Goal: Information Seeking & Learning: Find specific fact

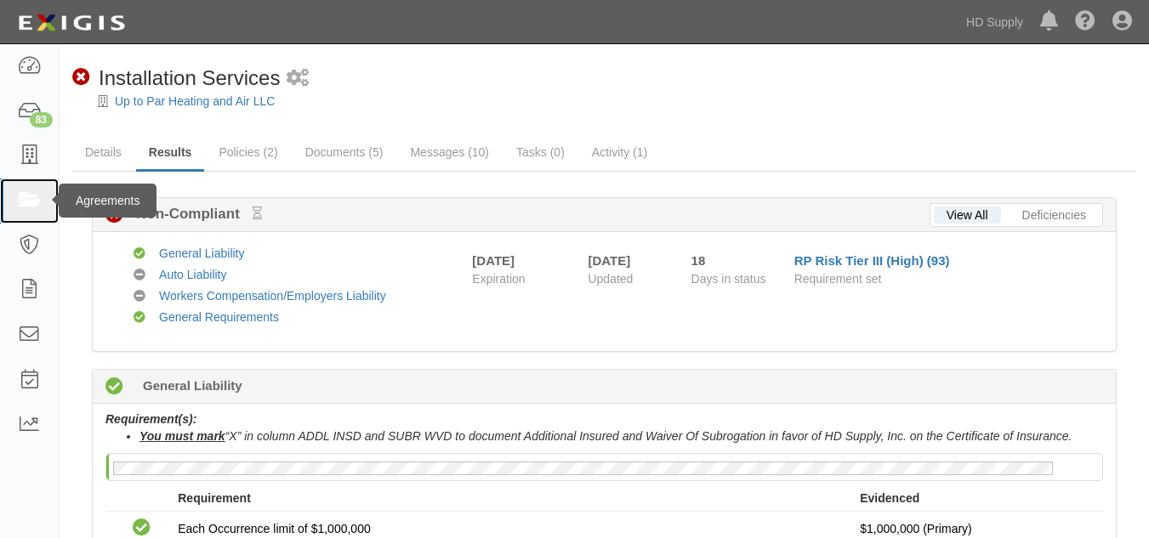
click at [11, 200] on link at bounding box center [29, 201] width 59 height 45
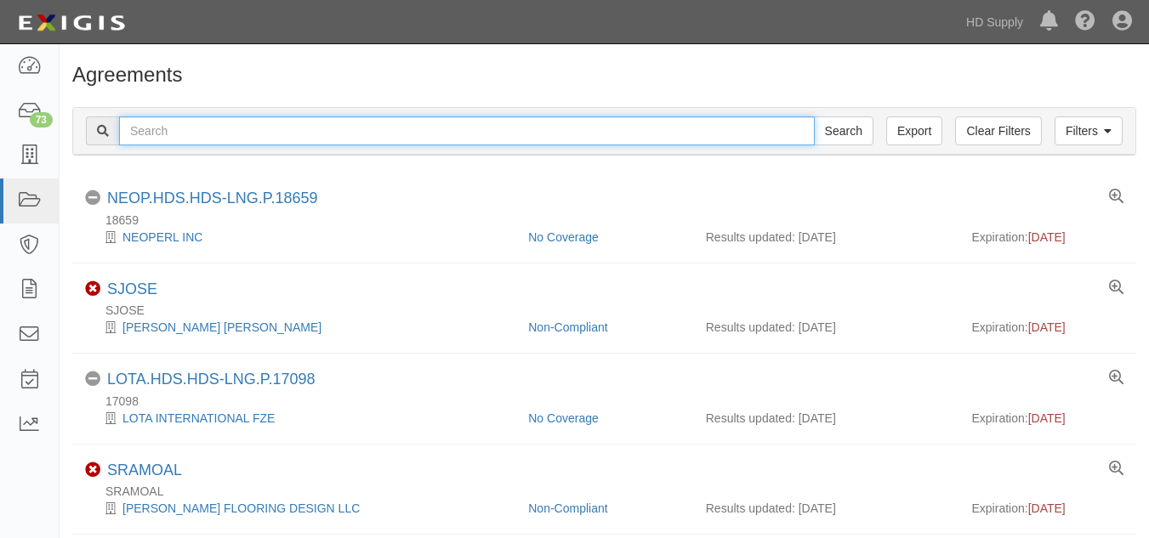
click at [247, 133] on input "text" at bounding box center [466, 130] width 695 height 29
paste input "Noble Air Solutions"
type input "Noble Air Solutions"
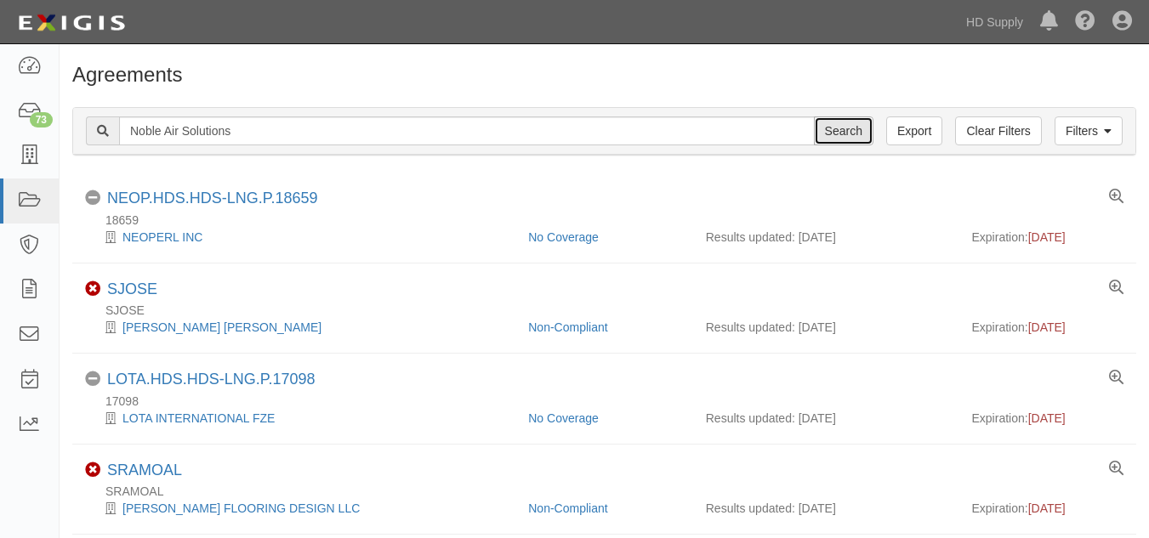
click at [847, 128] on input "Search" at bounding box center [844, 130] width 60 height 29
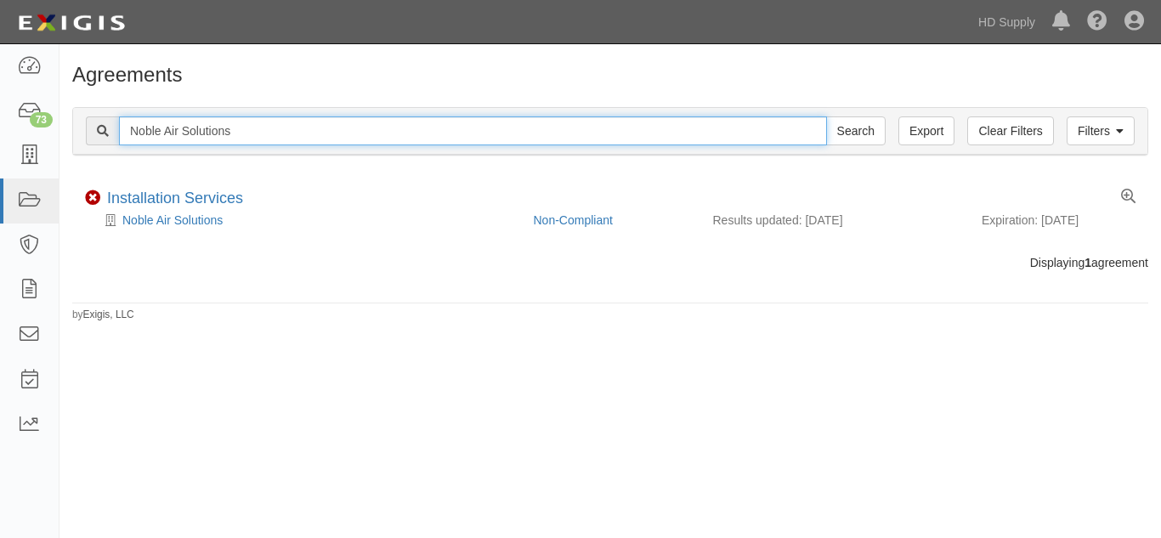
click at [275, 135] on input "Noble Air Solutions" at bounding box center [473, 130] width 708 height 29
type input "N"
paste input "Olympic Paint and Renovations"
type input "Olympic Paint and Renovations"
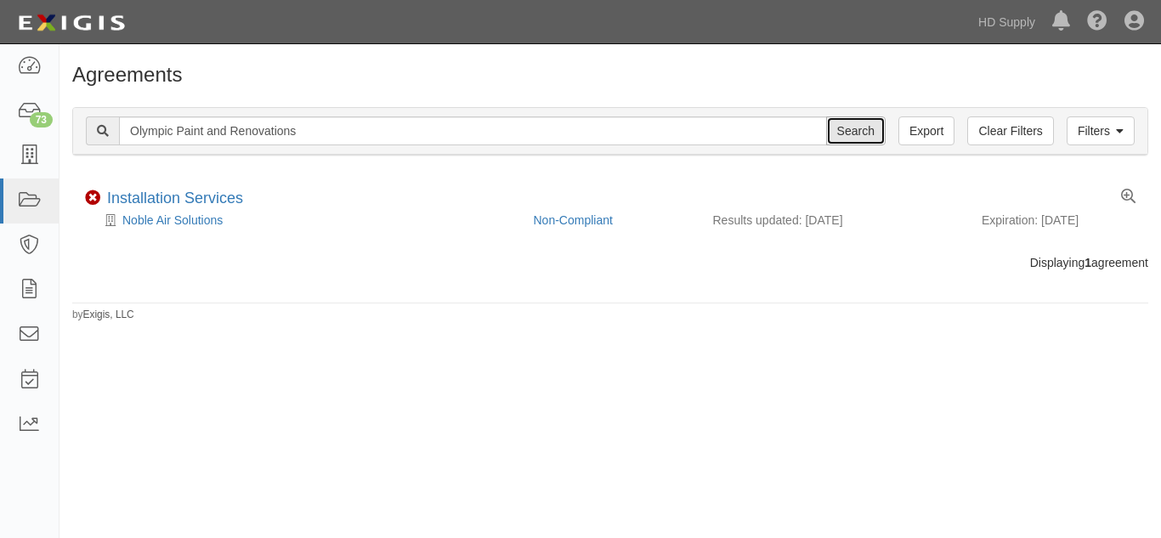
click at [853, 136] on input "Search" at bounding box center [856, 130] width 60 height 29
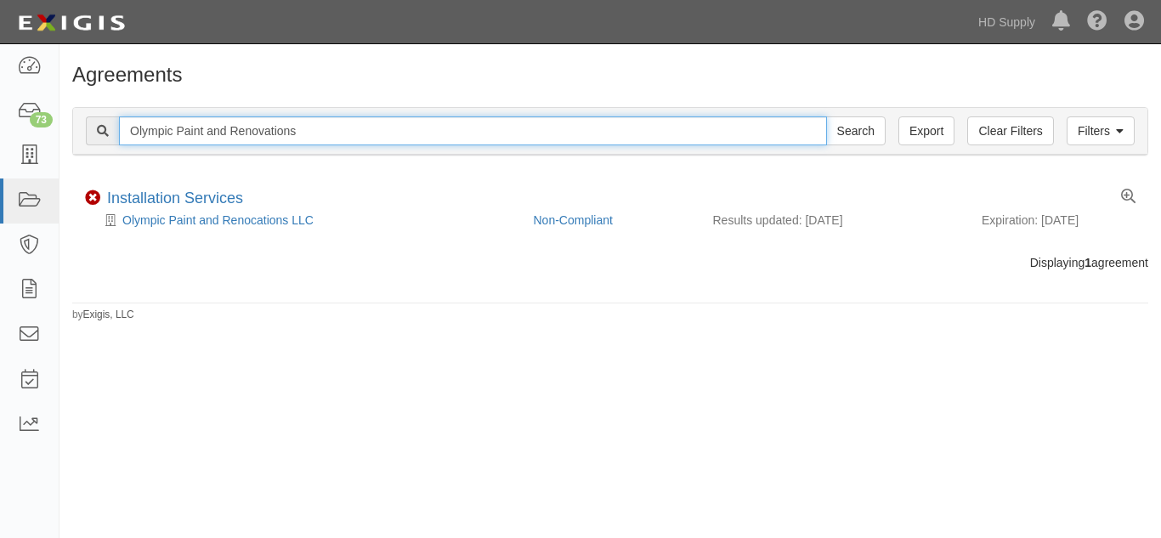
click at [309, 135] on input "Olympic Paint and Renovations" at bounding box center [473, 130] width 708 height 29
click at [309, 135] on input "Olympic" at bounding box center [473, 130] width 708 height 29
type input "O"
paste input "Rheia Verve,LLC DBA ALL Best Cabinet"
type input "Rheia Verve,LLC DBA ALL Best Cabinet"
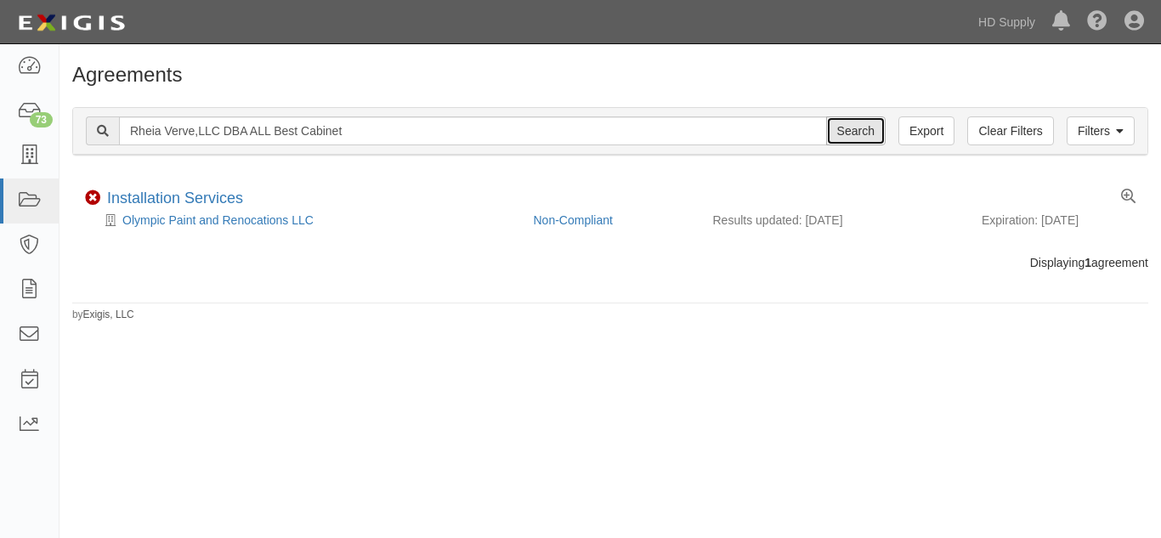
click at [857, 130] on input "Search" at bounding box center [856, 130] width 60 height 29
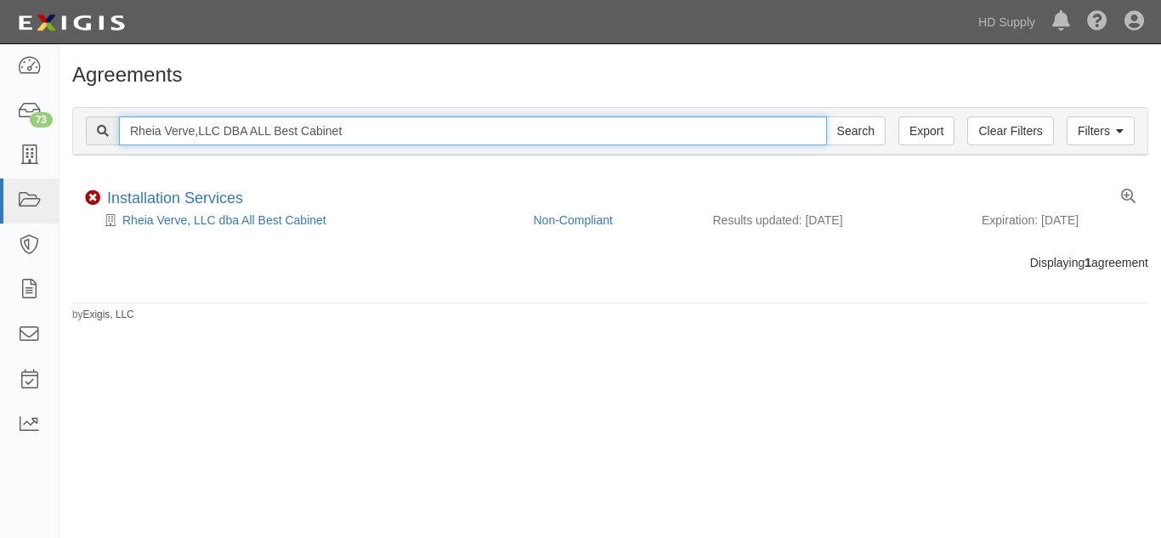
click at [346, 133] on input "Rheia Verve,LLC DBA ALL Best Cabinet" at bounding box center [473, 130] width 708 height 29
type input "R"
paste input "[US_STATE] Home Installers"
type input "[US_STATE] Home Installers"
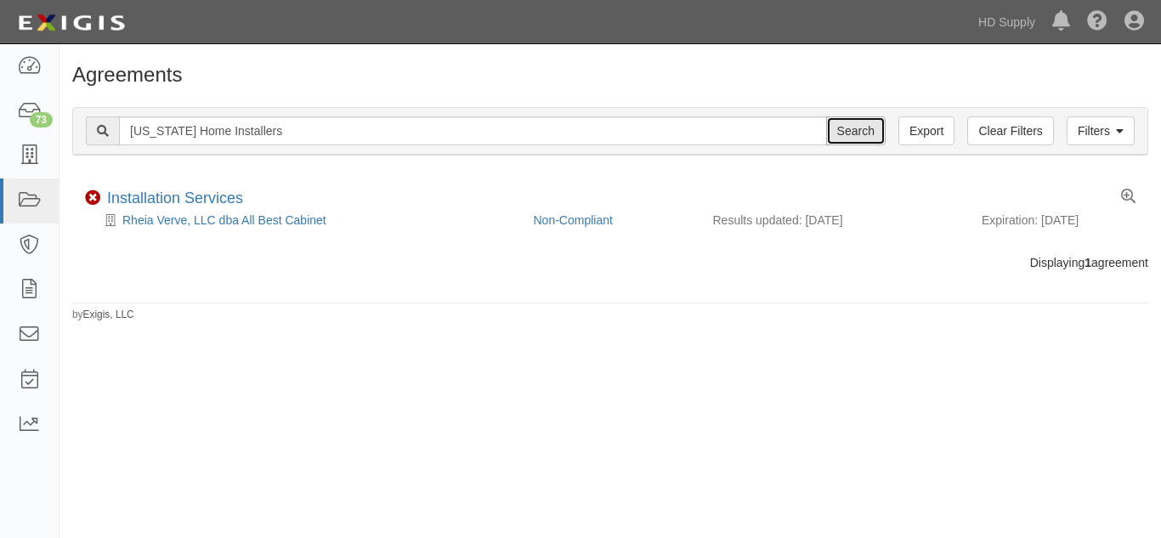
click at [860, 135] on input "Search" at bounding box center [856, 130] width 60 height 29
